Goal: Obtain resource: Download file/media

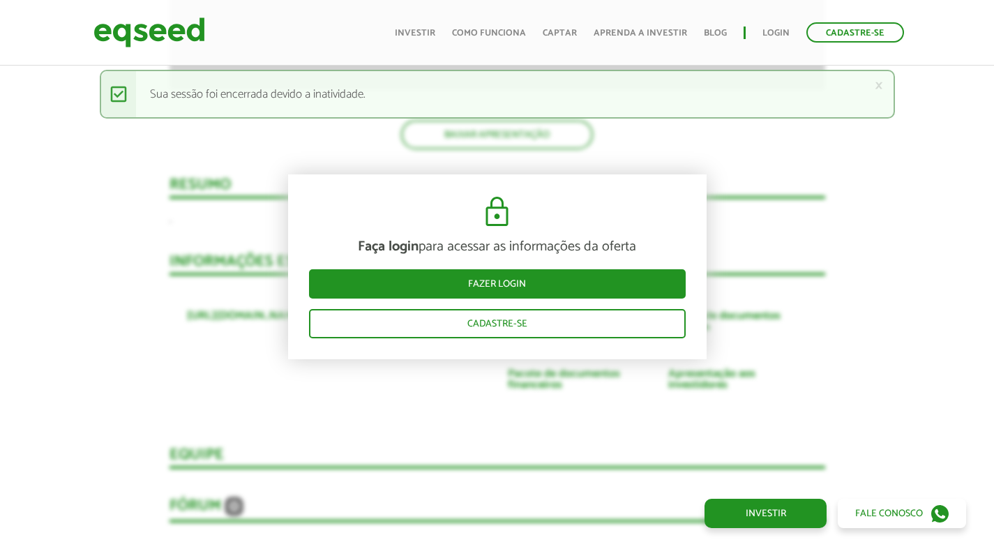
scroll to position [1210, 0]
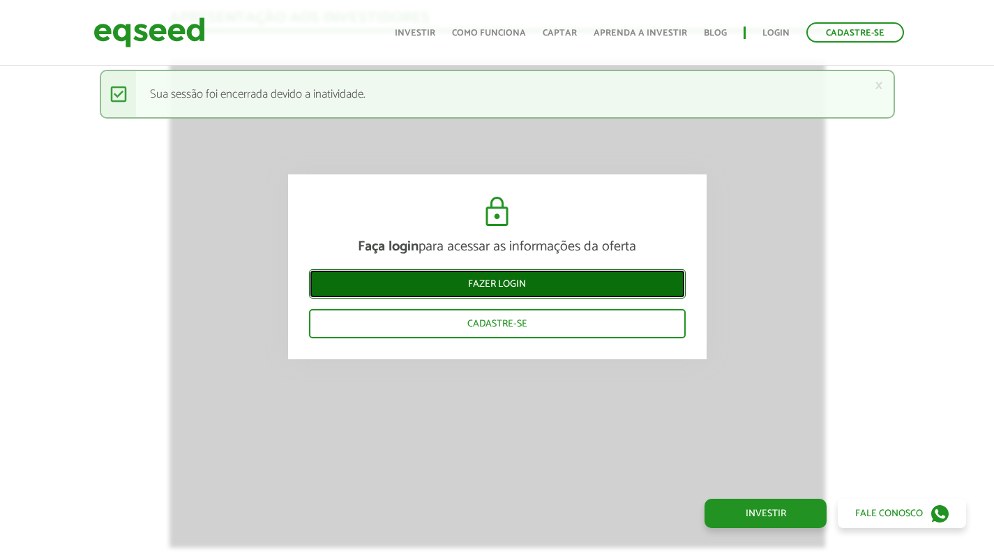
click at [524, 283] on link "Fazer login" at bounding box center [497, 283] width 376 height 29
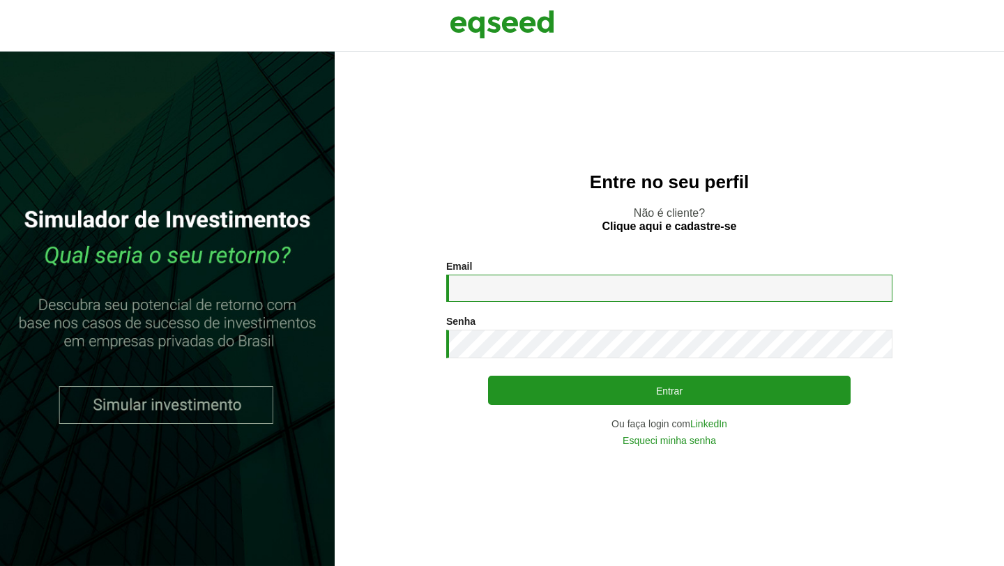
click at [524, 283] on input "Email *" at bounding box center [669, 288] width 446 height 27
type input "**********"
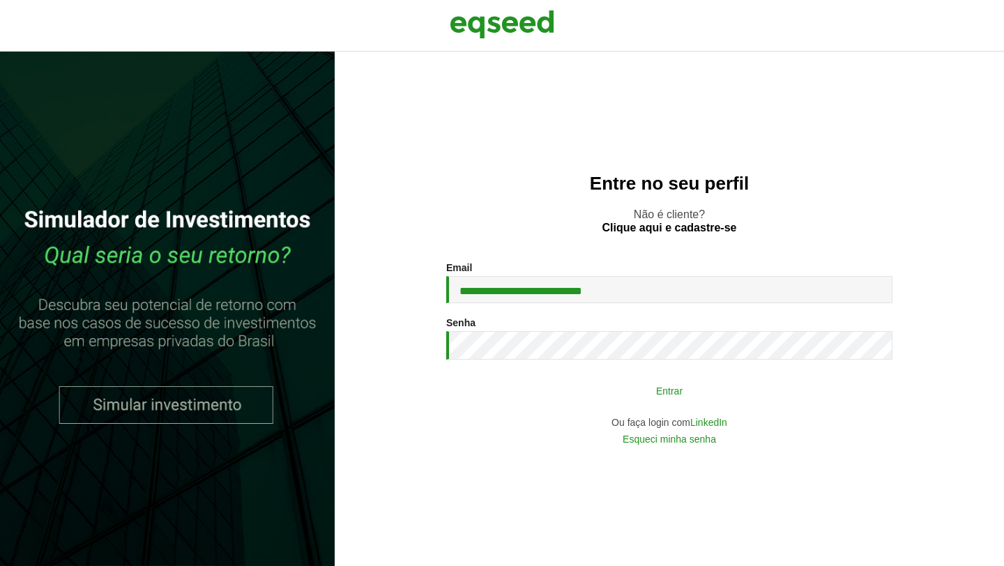
click at [630, 393] on button "Entrar" at bounding box center [669, 390] width 363 height 26
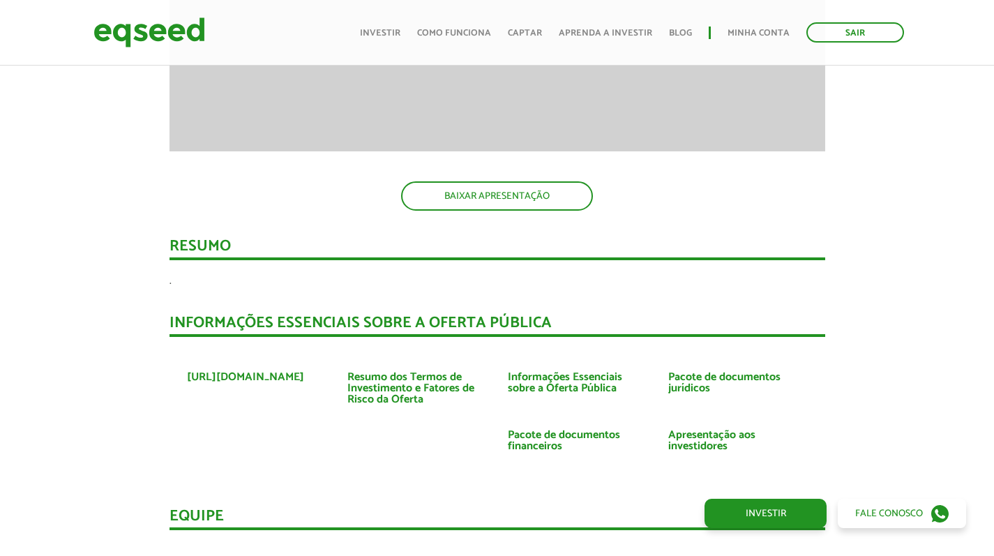
scroll to position [1617, 0]
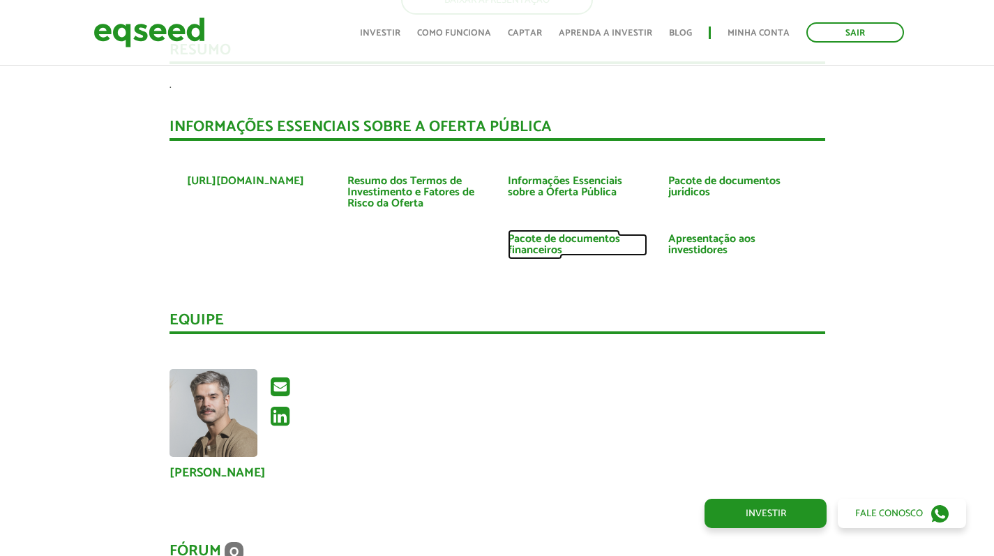
click at [548, 247] on link "Pacote de documentos financeiros" at bounding box center [577, 245] width 139 height 22
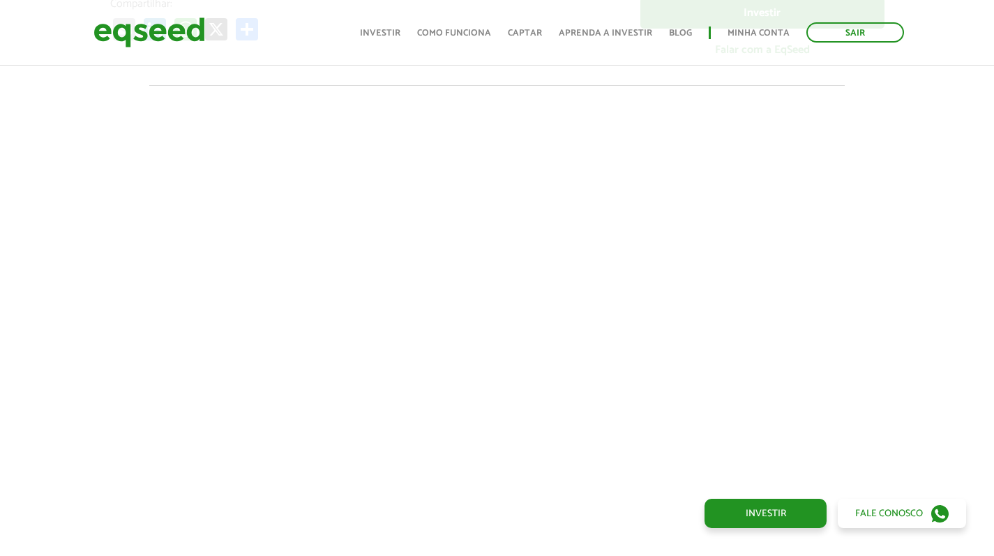
scroll to position [0, 0]
